Goal: Transaction & Acquisition: Book appointment/travel/reservation

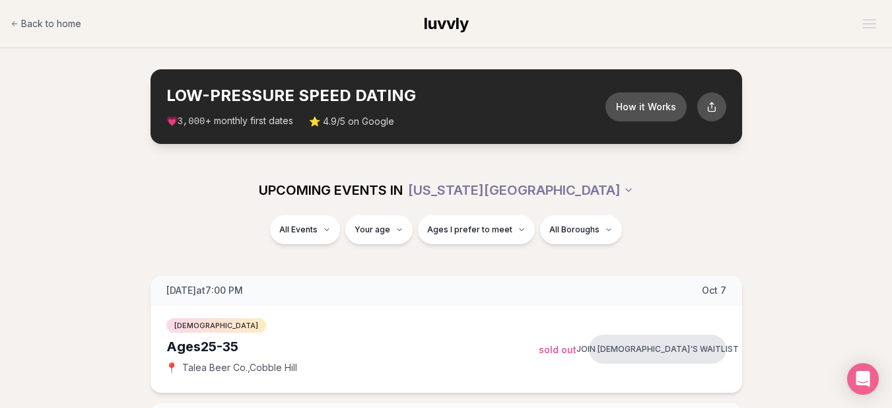
scroll to position [1069, 0]
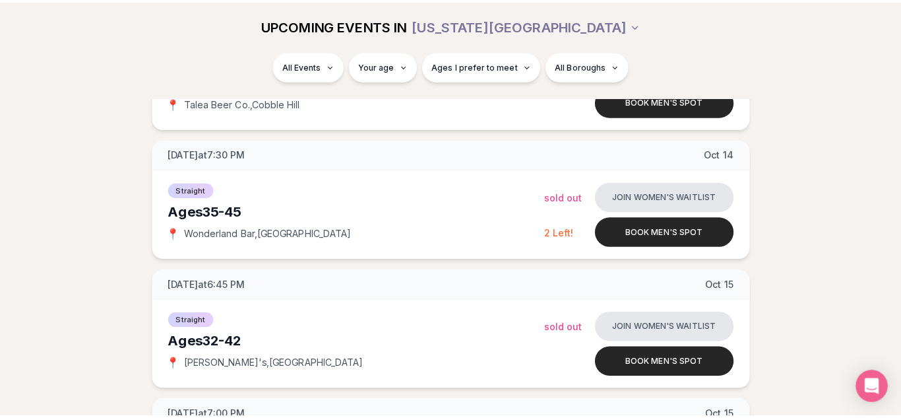
scroll to position [1412, 0]
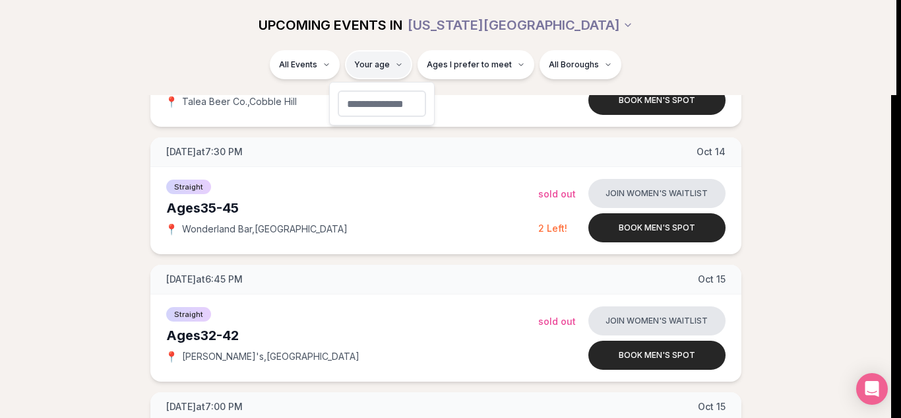
type input "**"
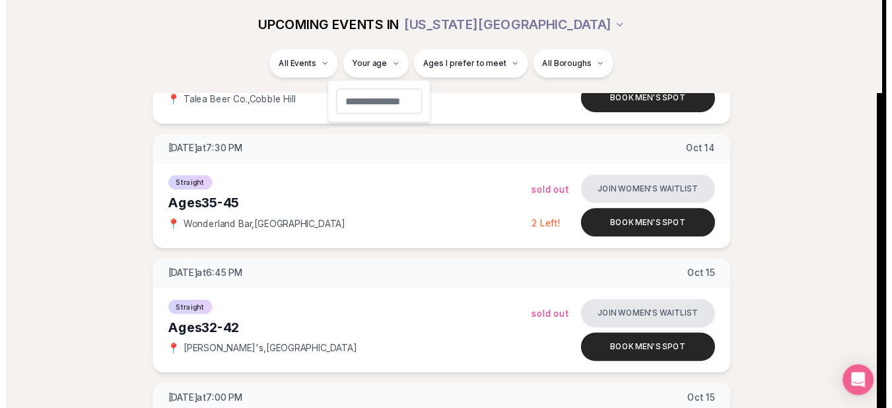
scroll to position [249, 0]
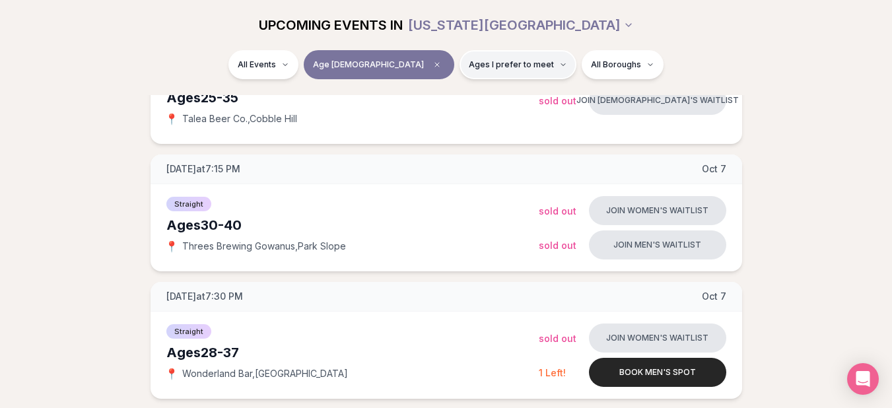
click at [469, 61] on span "Ages I prefer to meet" at bounding box center [511, 64] width 85 height 11
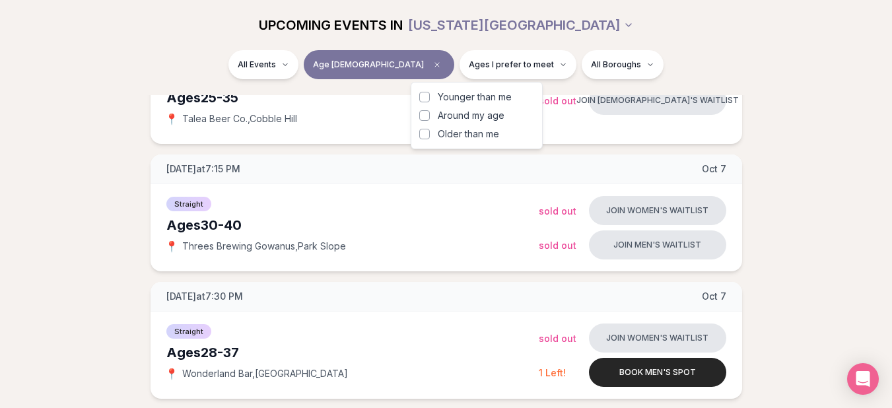
click at [447, 119] on span "Around my age" at bounding box center [471, 115] width 67 height 13
click at [430, 119] on button "Around my age" at bounding box center [424, 115] width 11 height 11
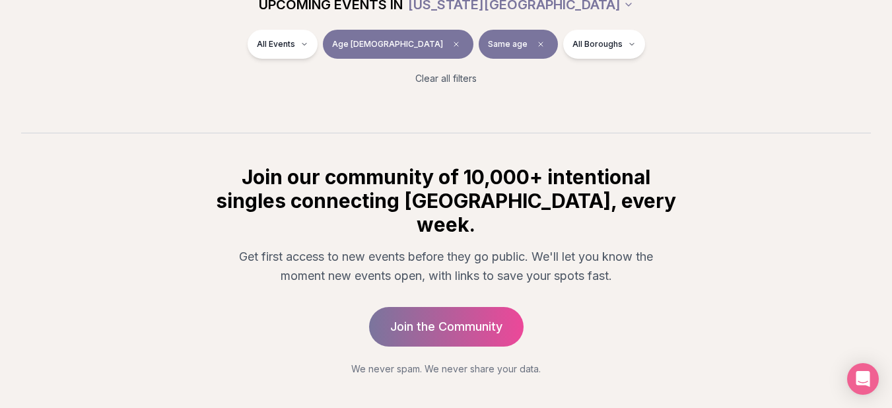
click at [645, 52] on div "All Events Age [DEMOGRAPHIC_DATA] Same age All Boroughs" at bounding box center [446, 47] width 739 height 34
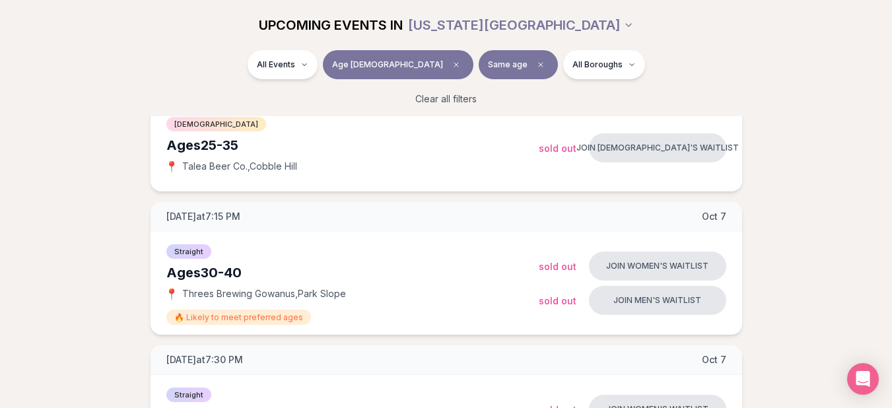
scroll to position [143, 0]
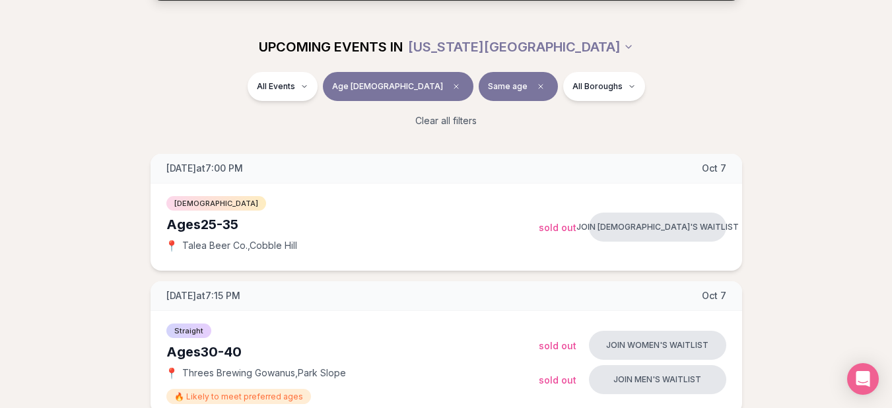
click at [403, 87] on button "Age [DEMOGRAPHIC_DATA]" at bounding box center [398, 86] width 150 height 29
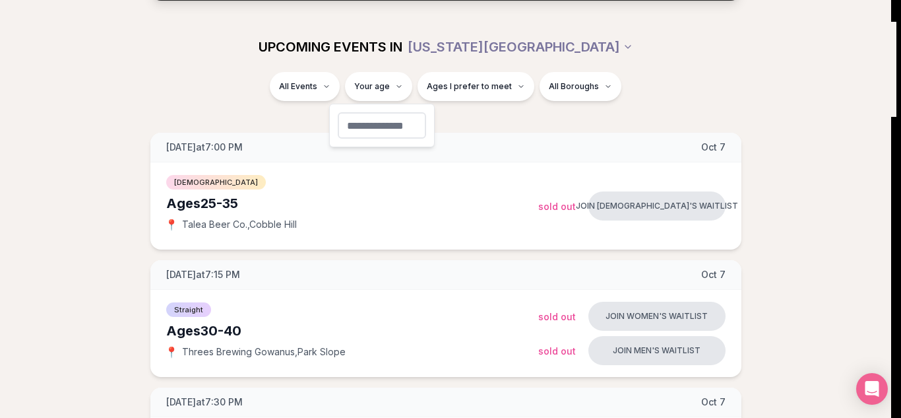
type input "**"
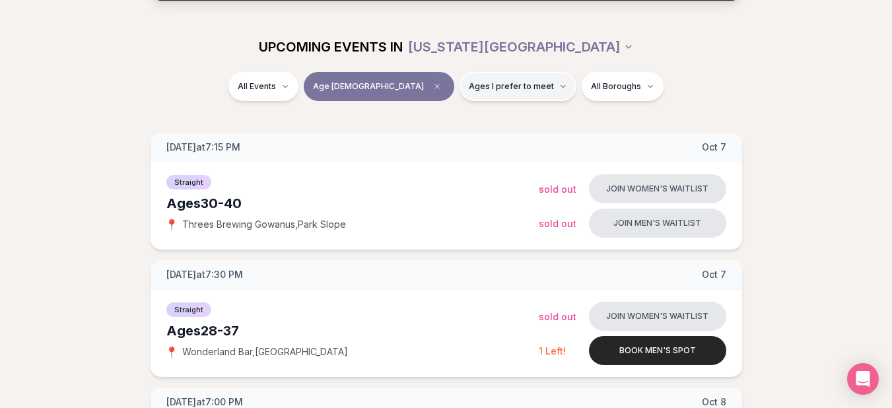
click at [472, 92] on button "Ages I prefer to meet" at bounding box center [517, 86] width 117 height 29
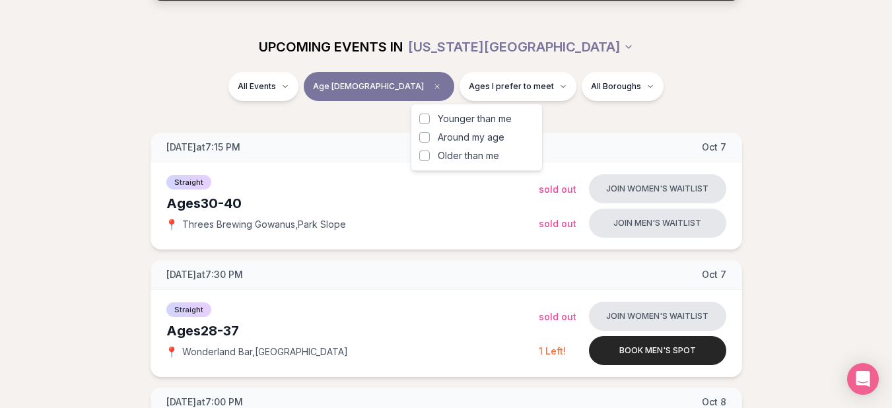
click at [435, 140] on label "Around my age" at bounding box center [476, 137] width 115 height 13
click at [430, 140] on button "Around my age" at bounding box center [424, 137] width 11 height 11
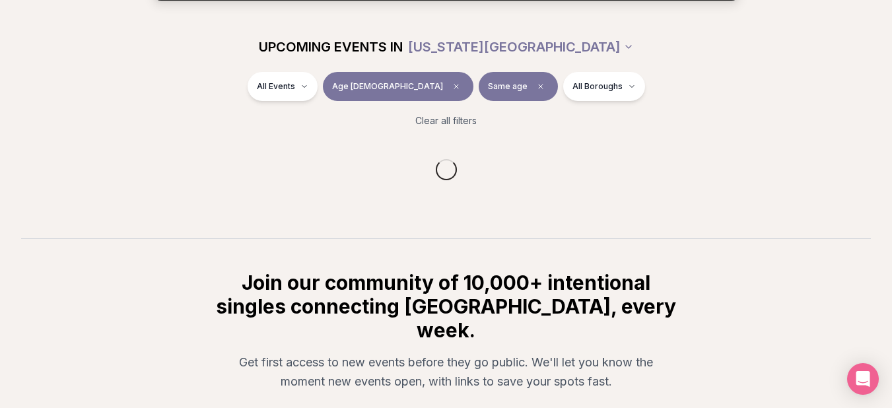
click at [577, 109] on div "All Events Age [DEMOGRAPHIC_DATA] Same age All Boroughs Clear all filters" at bounding box center [446, 105] width 892 height 66
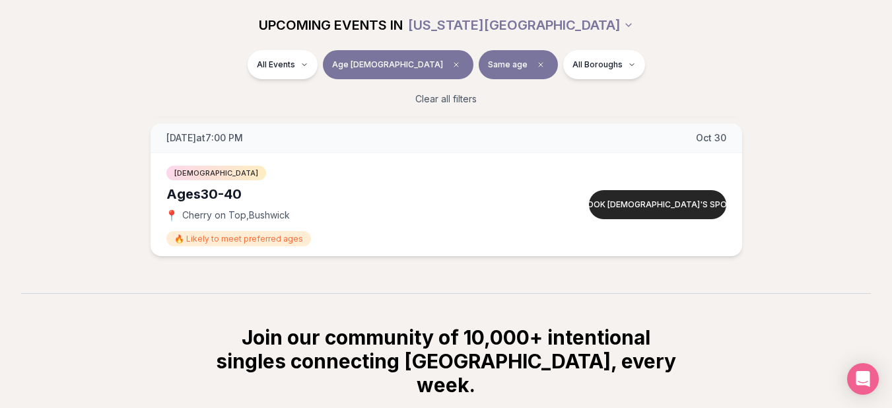
scroll to position [2809, 0]
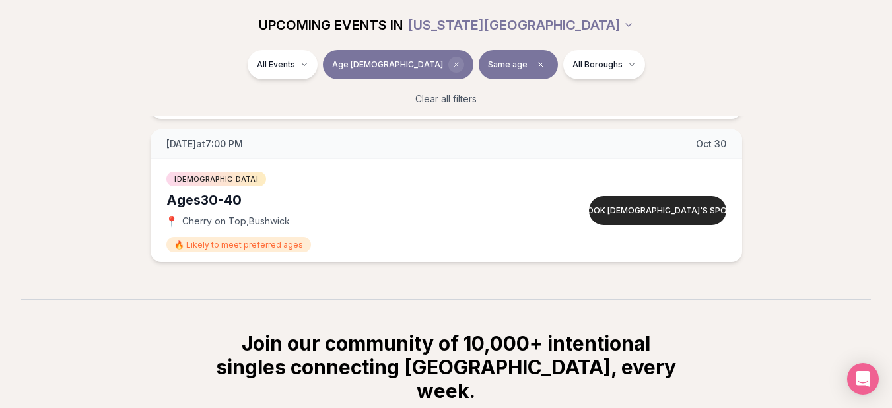
click at [452, 65] on icon "Clear age" at bounding box center [456, 65] width 8 height 8
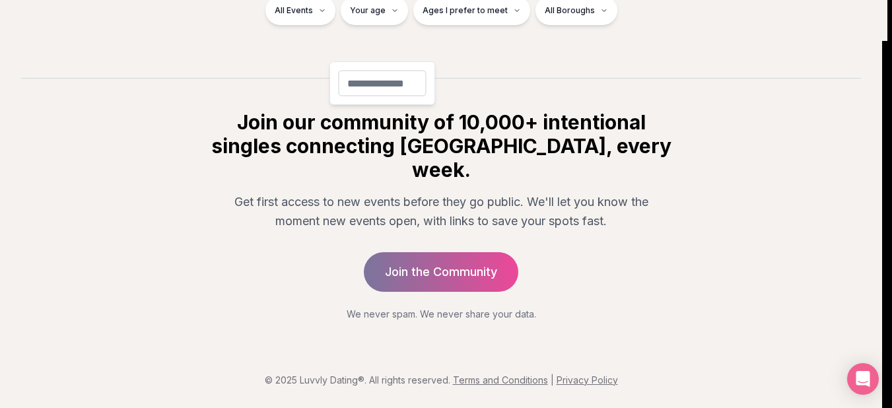
scroll to position [249, 0]
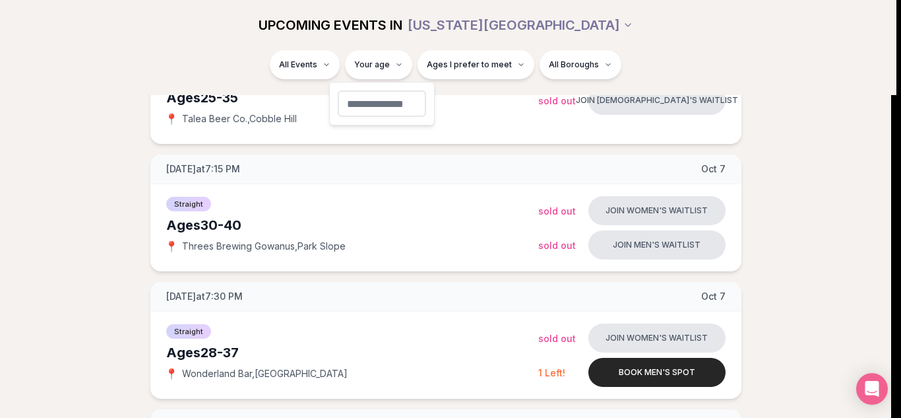
click at [403, 100] on input "number" at bounding box center [382, 103] width 88 height 26
type input "**"
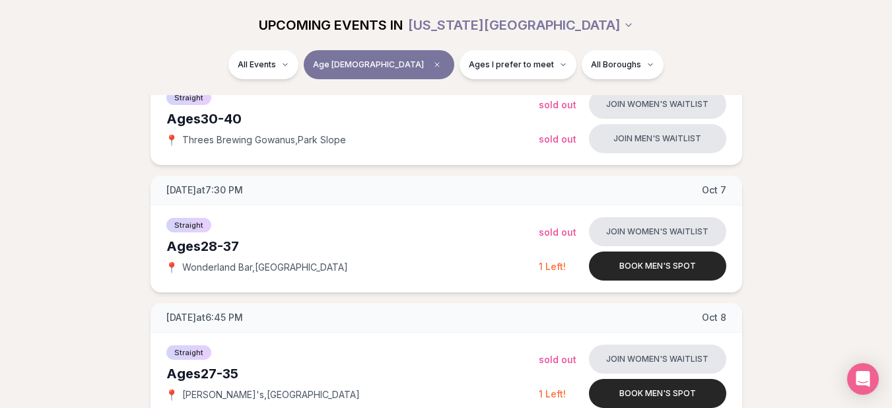
scroll to position [363, 0]
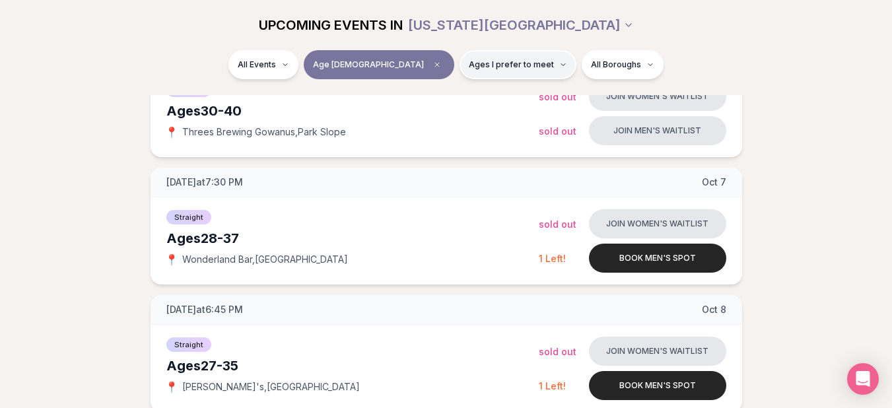
click at [469, 66] on span "Ages I prefer to meet" at bounding box center [511, 64] width 85 height 11
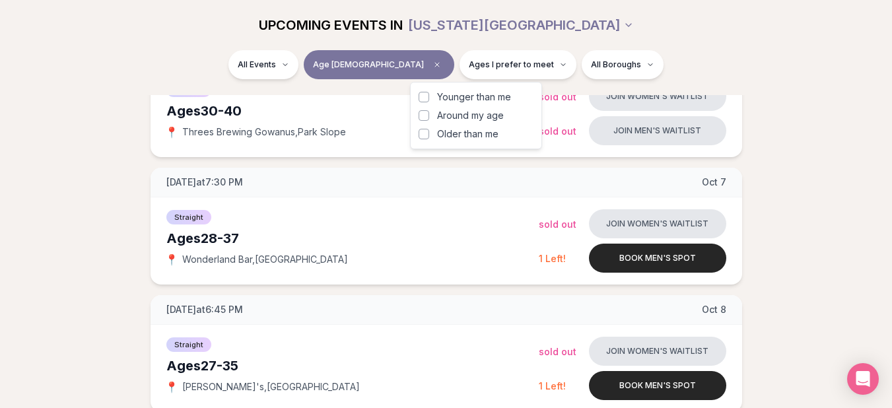
click at [469, 115] on span "Around my age" at bounding box center [470, 115] width 67 height 13
click at [429, 115] on button "Around my age" at bounding box center [423, 115] width 11 height 11
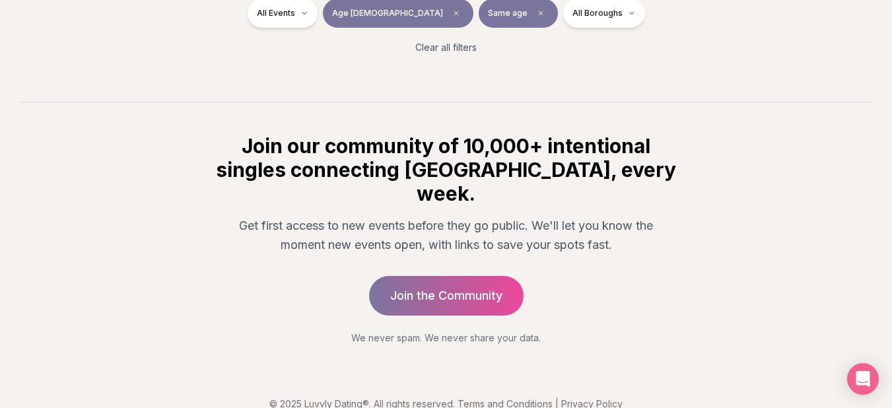
click at [597, 62] on div "All Events Age [DEMOGRAPHIC_DATA] Same age All Boroughs Clear all filters" at bounding box center [446, 32] width 892 height 66
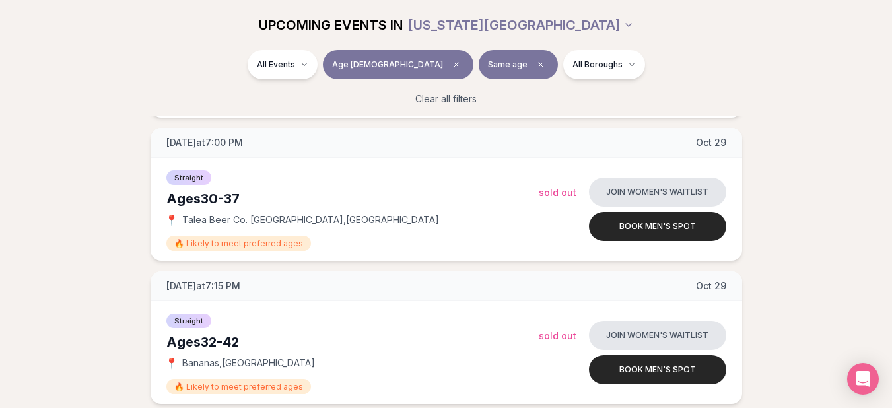
scroll to position [3702, 0]
